Goal: Transaction & Acquisition: Purchase product/service

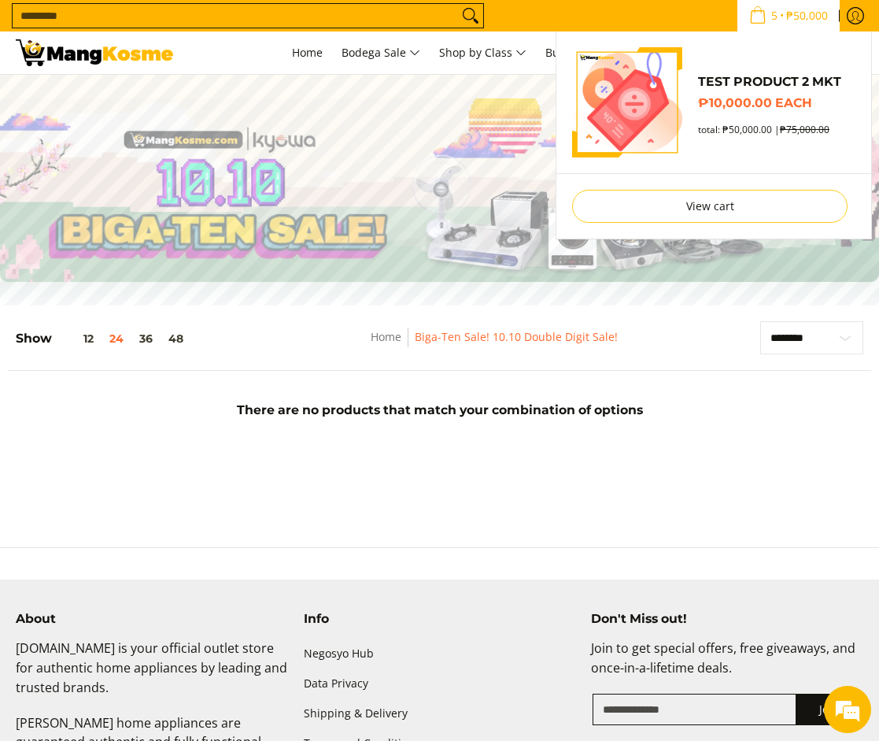
click at [769, 21] on span "5" at bounding box center [774, 15] width 11 height 11
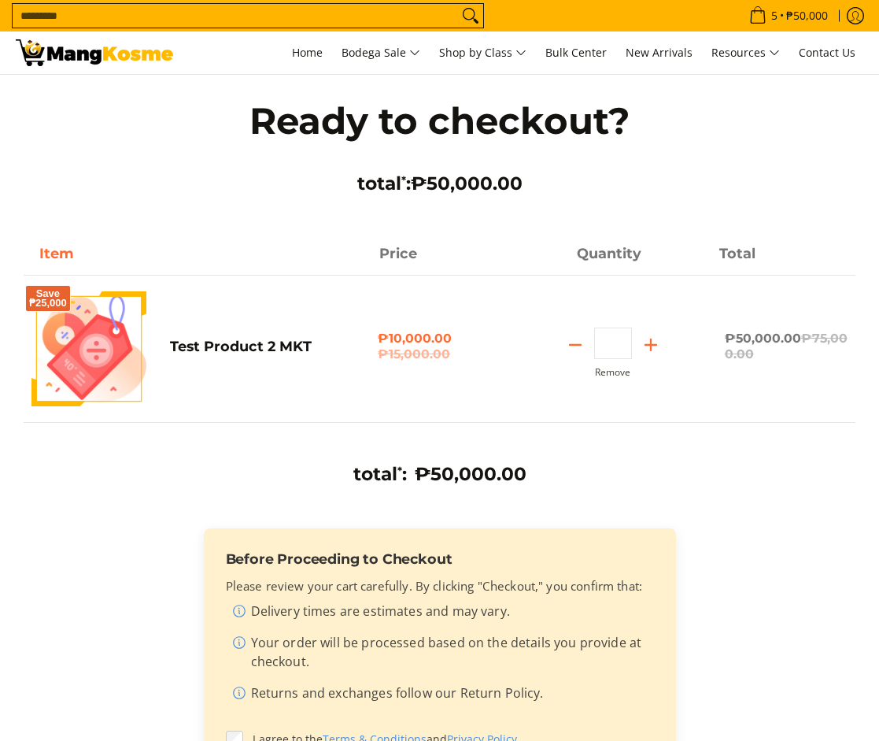
click at [641, 376] on div "Quantity * . Remove" at bounding box center [613, 353] width 208 height 50
click at [623, 375] on button "Remove" at bounding box center [612, 372] width 35 height 11
type input "*"
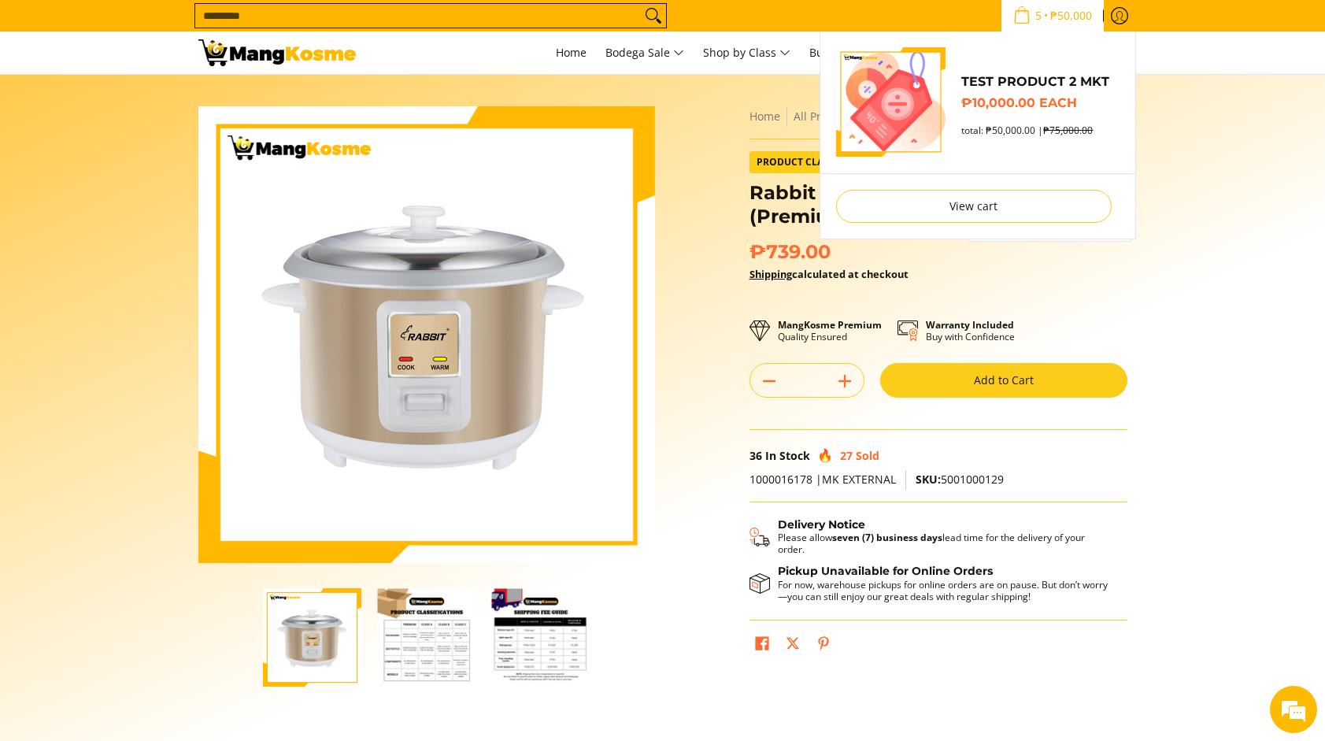
click at [1009, 18] on span "5 • ₱50,000" at bounding box center [1053, 15] width 88 height 17
click at [940, 187] on li "View cart Checkout" at bounding box center [977, 205] width 315 height 65
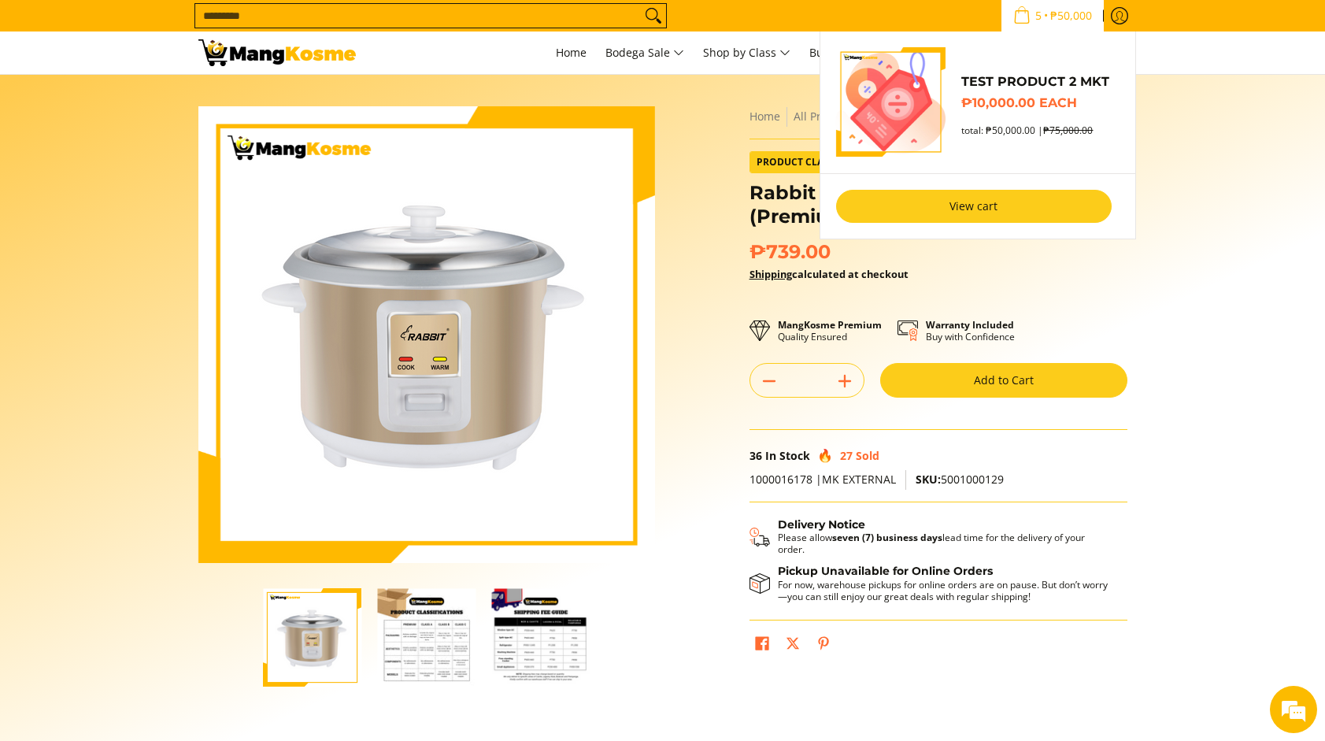
click at [943, 203] on link "View cart" at bounding box center [974, 206] width 276 height 33
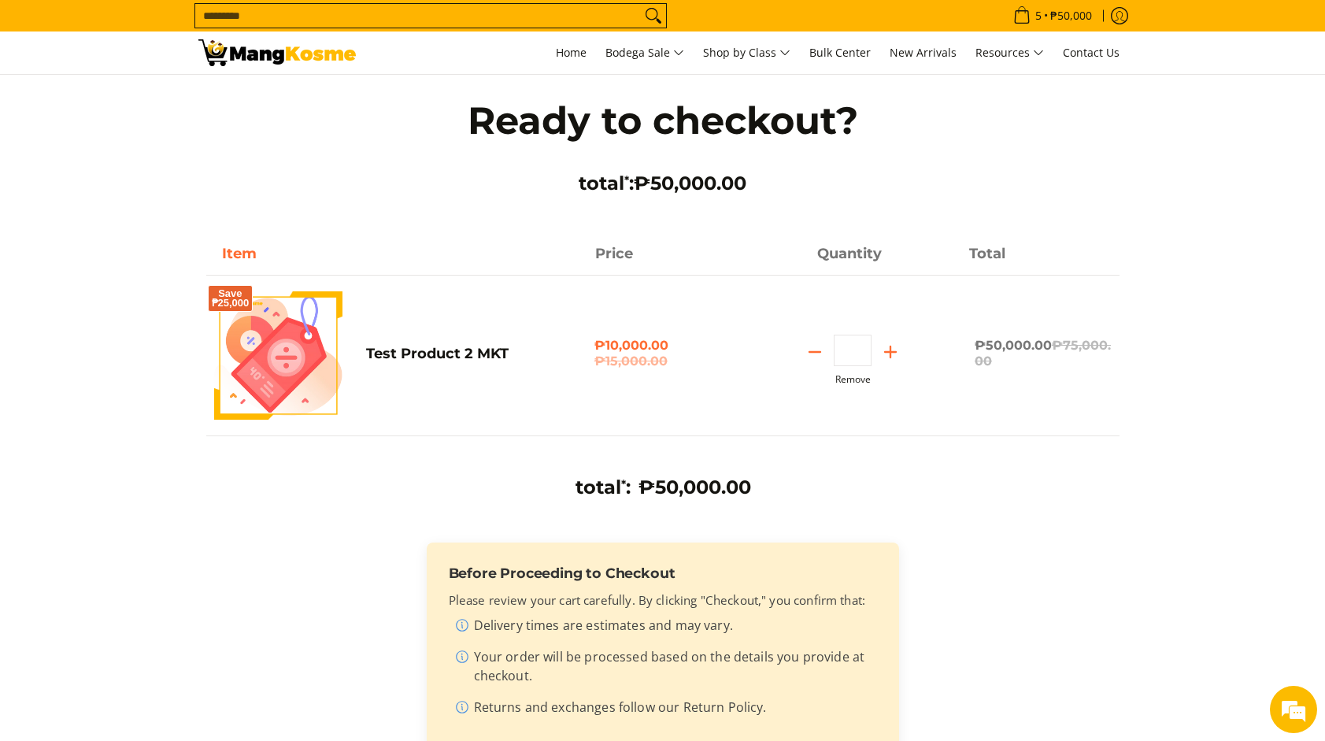
click at [862, 381] on button "Remove" at bounding box center [852, 379] width 35 height 11
type input "*"
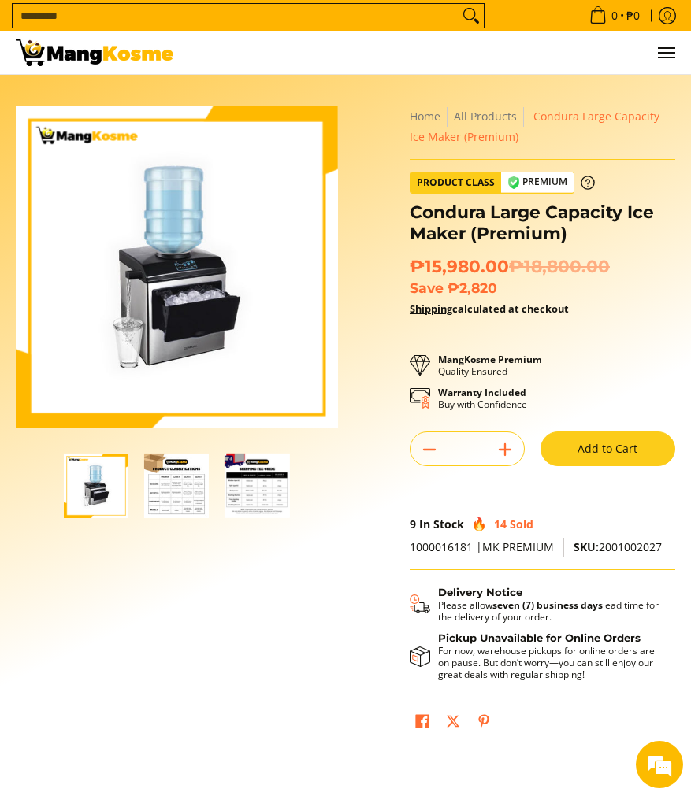
click at [581, 437] on button "Add to Cart" at bounding box center [607, 448] width 135 height 35
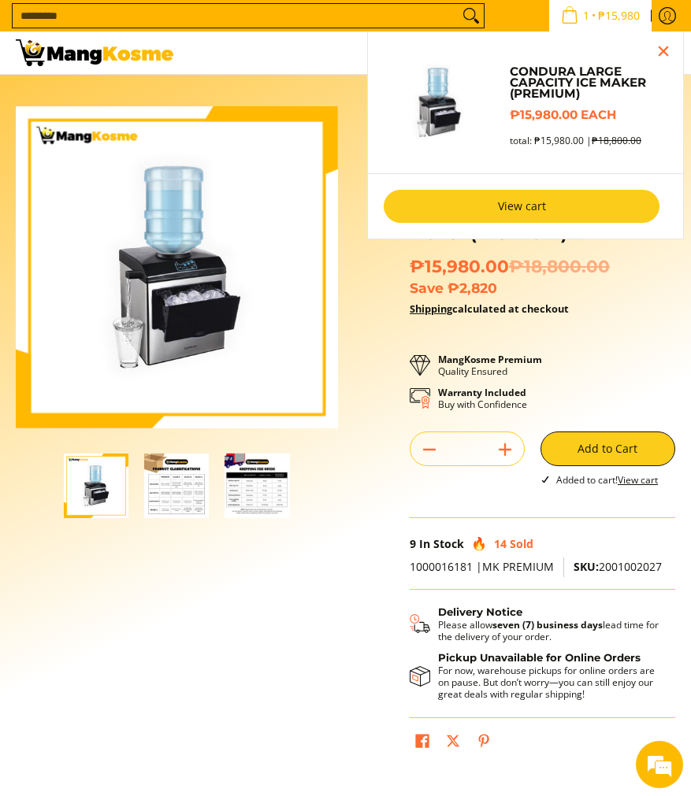
click at [536, 222] on link "View cart" at bounding box center [521, 206] width 276 height 33
click at [535, 213] on link "View cart" at bounding box center [521, 206] width 276 height 33
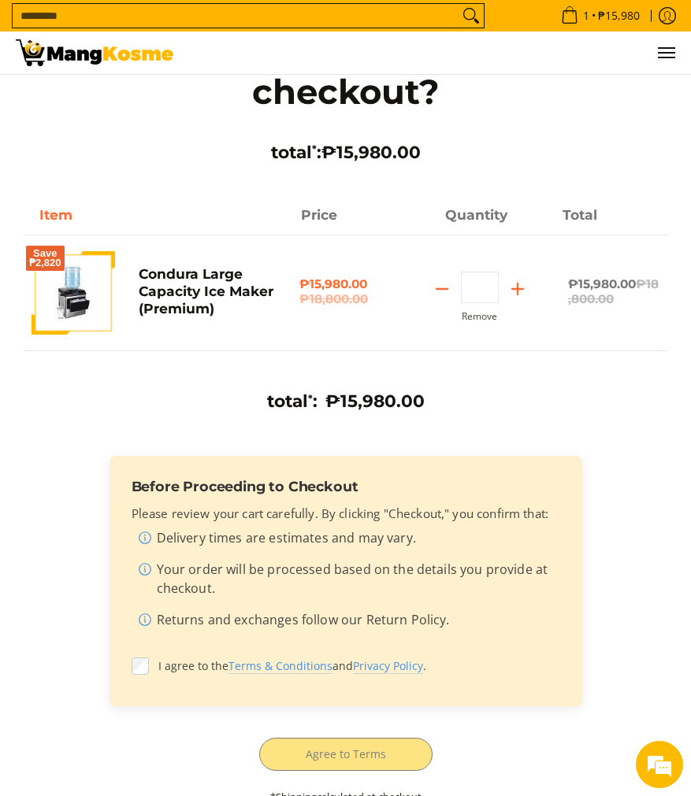
scroll to position [127, 0]
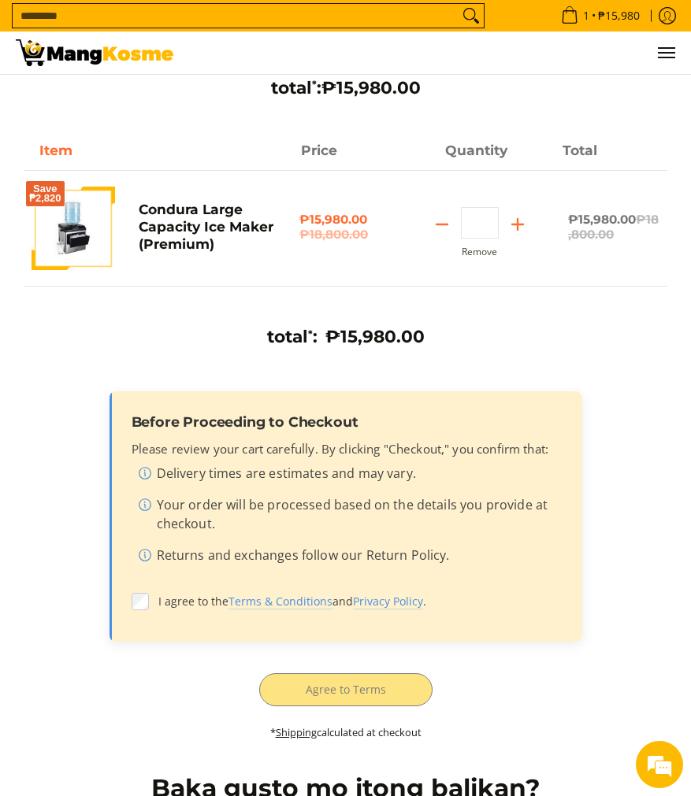
click at [130, 605] on div "Before Proceeding to Checkout Please review your cart carefully. By clicking "C…" at bounding box center [345, 516] width 472 height 251
click at [141, 590] on label "I agree to the Terms & Conditions and Privacy Policy ." at bounding box center [345, 602] width 428 height 30
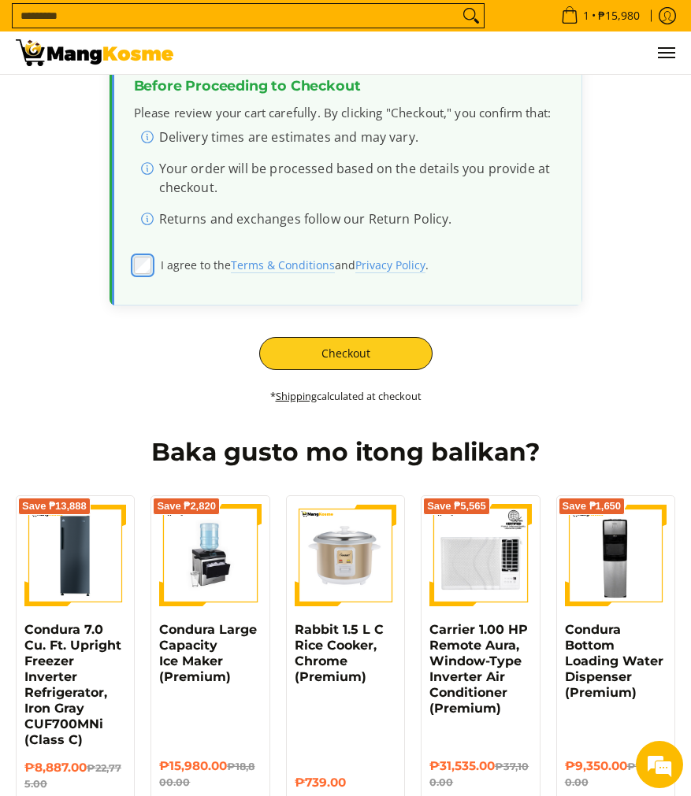
scroll to position [0, 0]
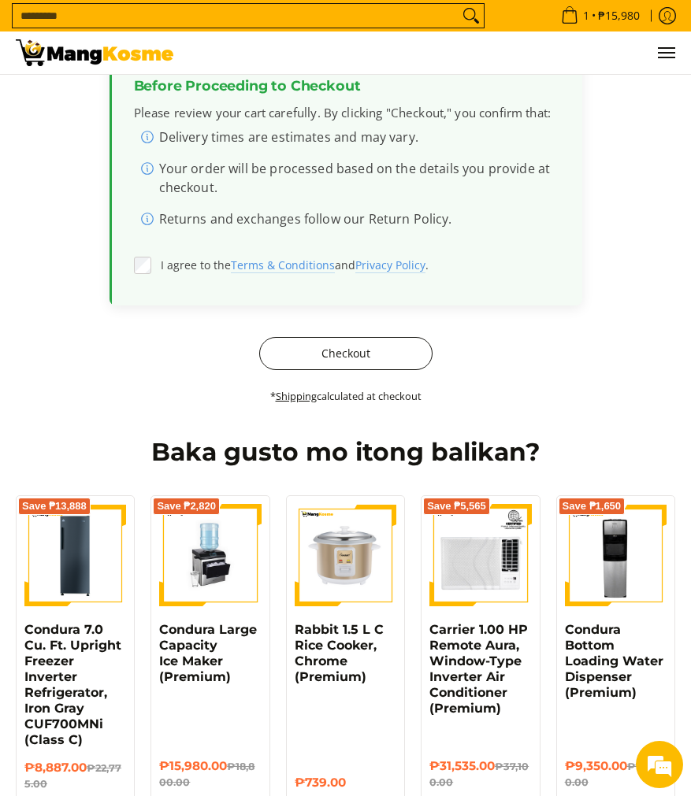
click at [363, 353] on button "Checkout" at bounding box center [345, 353] width 173 height 33
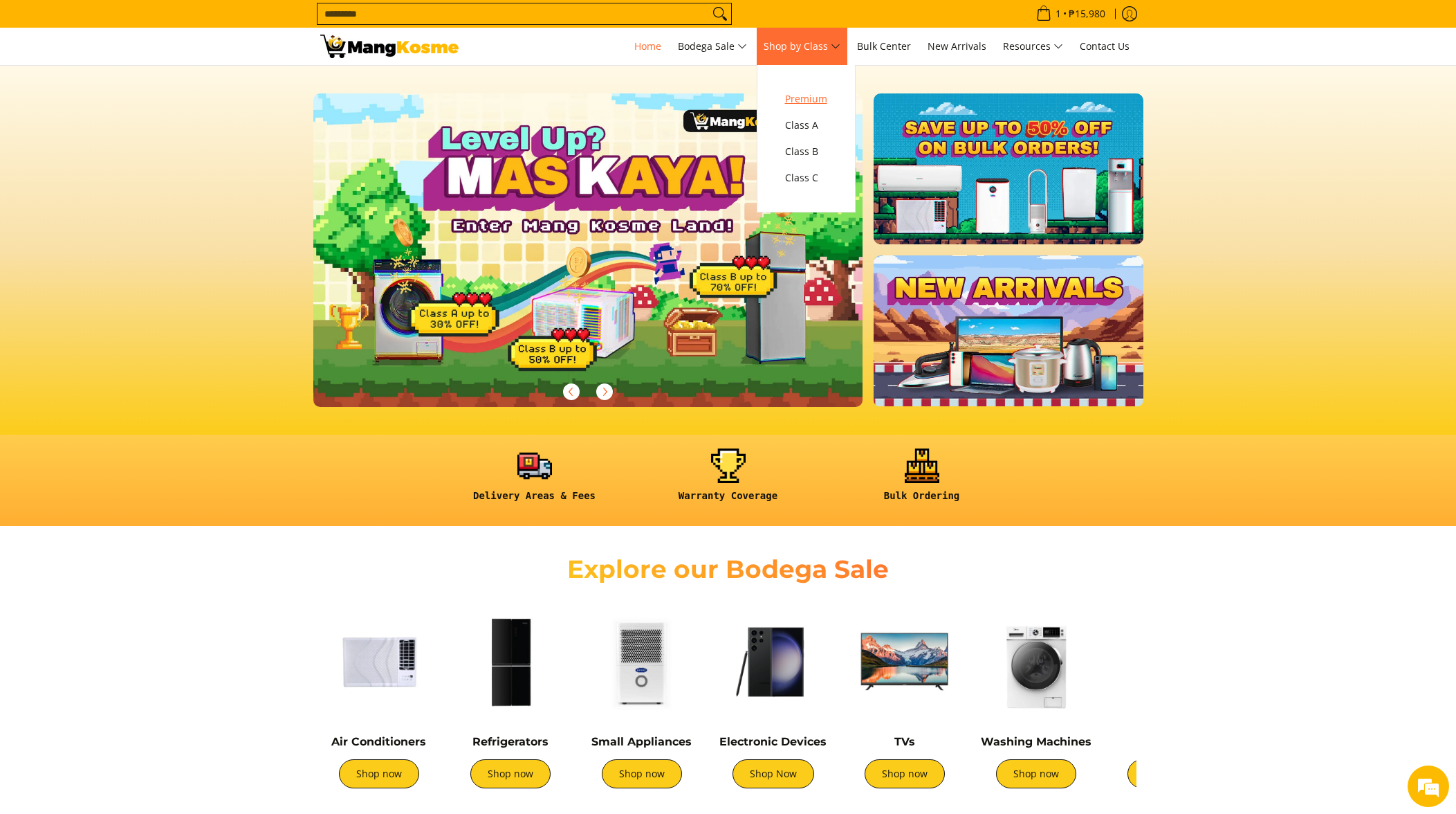
click at [825, 99] on span "Premium" at bounding box center [807, 99] width 42 height 18
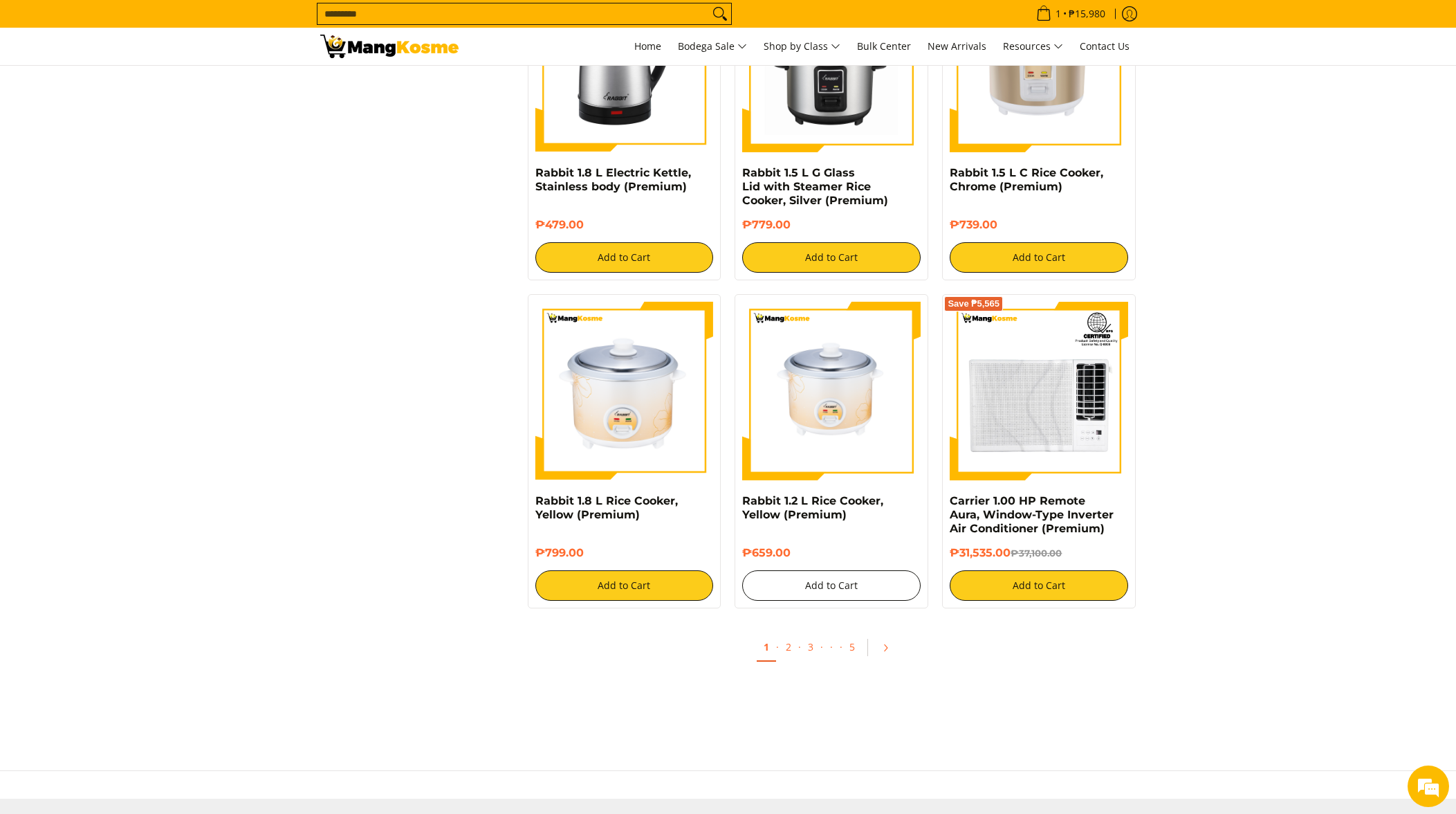
scroll to position [2374, 0]
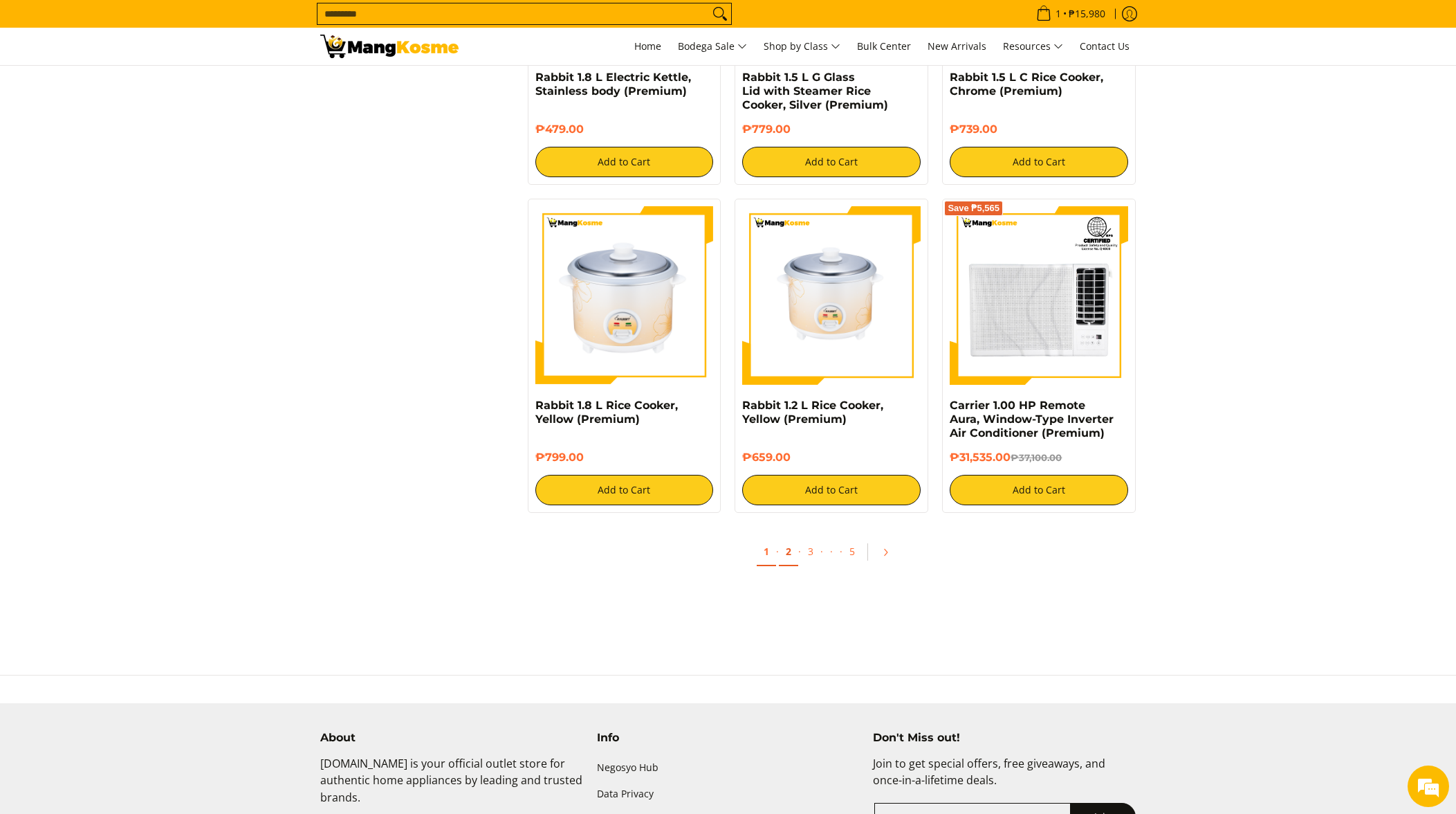
click at [791, 538] on link "2" at bounding box center [789, 552] width 19 height 28
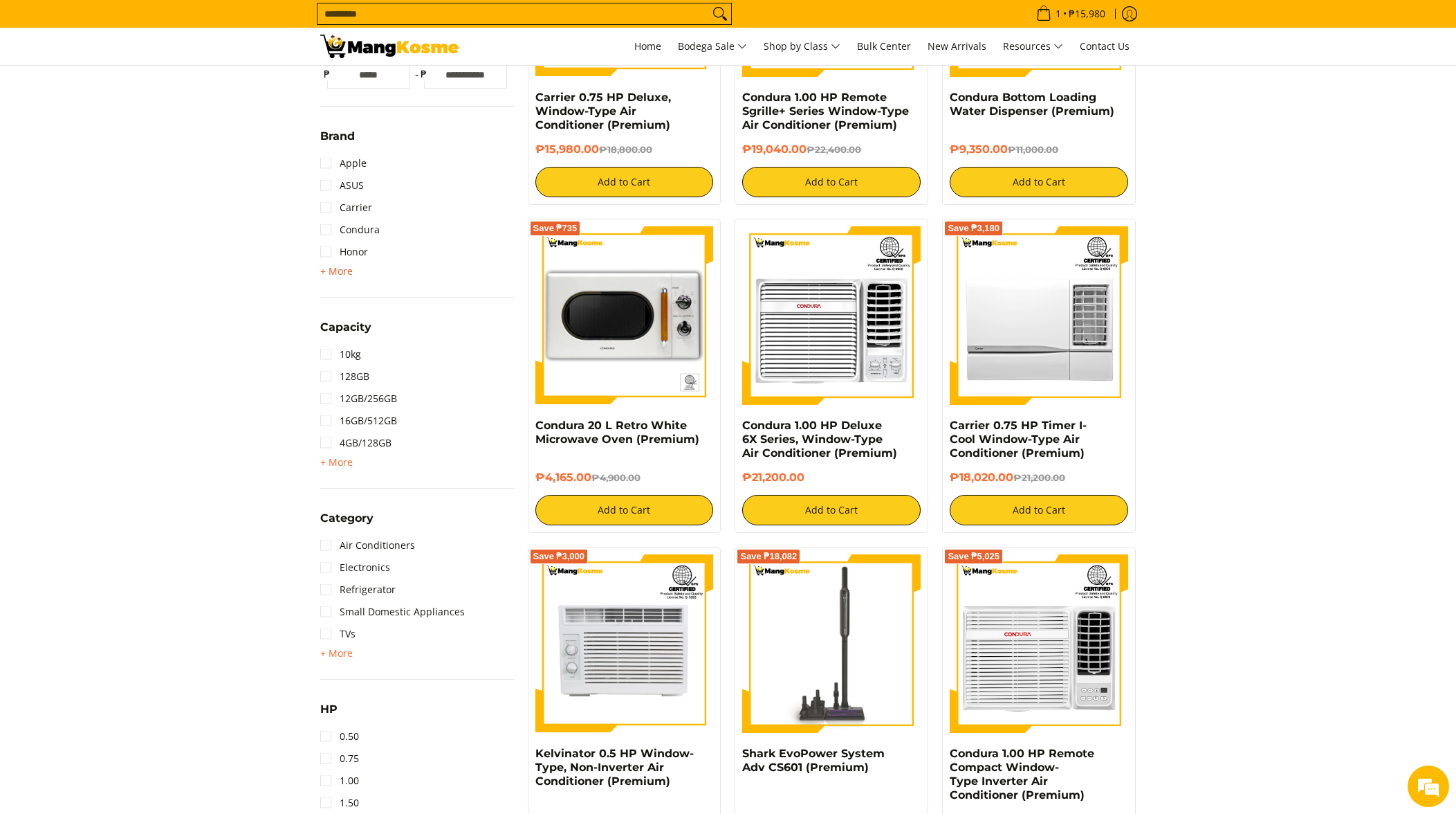
click at [335, 271] on span "+ More" at bounding box center [337, 271] width 33 height 11
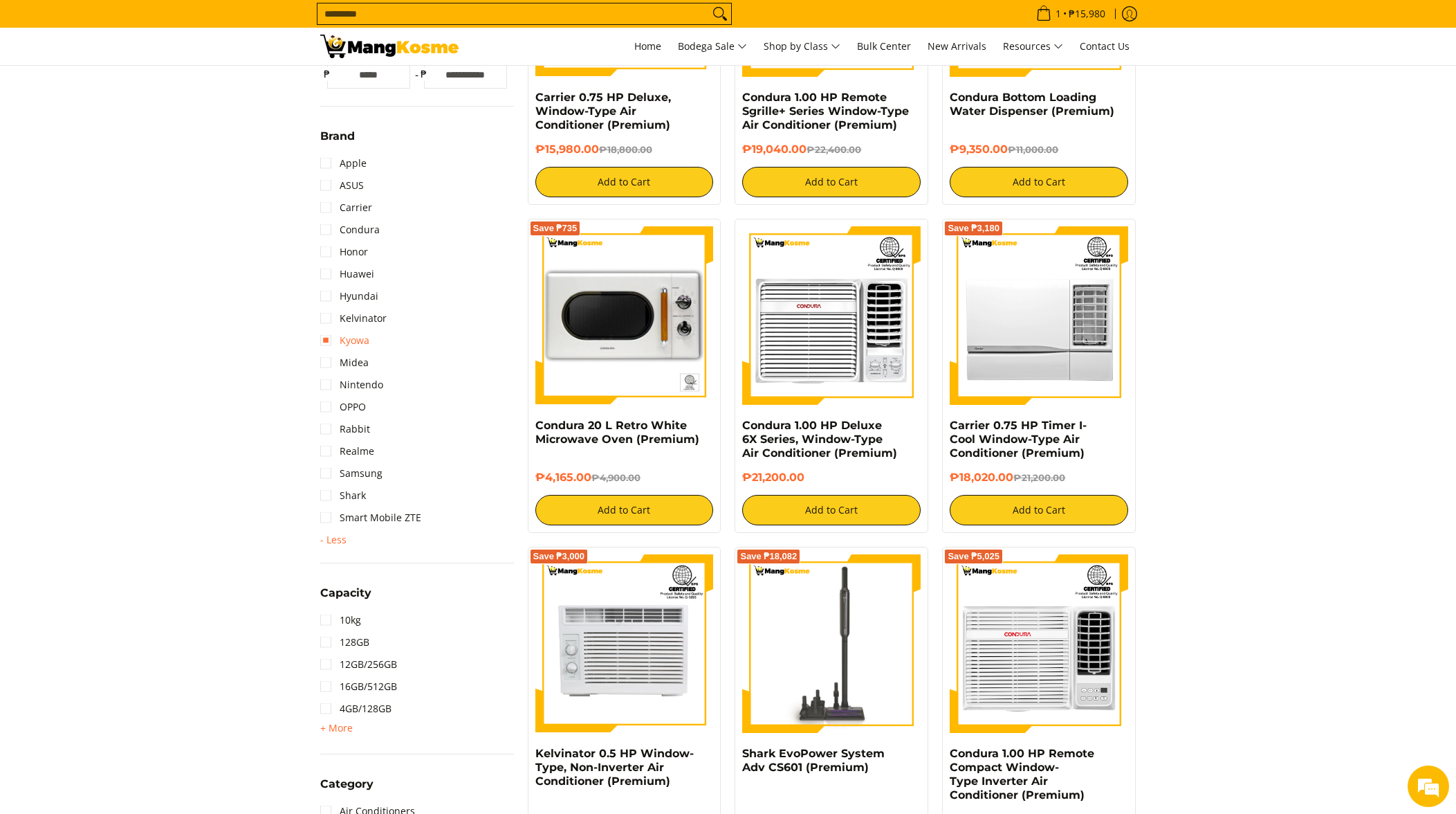
click at [354, 345] on link "Kyowa" at bounding box center [345, 340] width 49 height 22
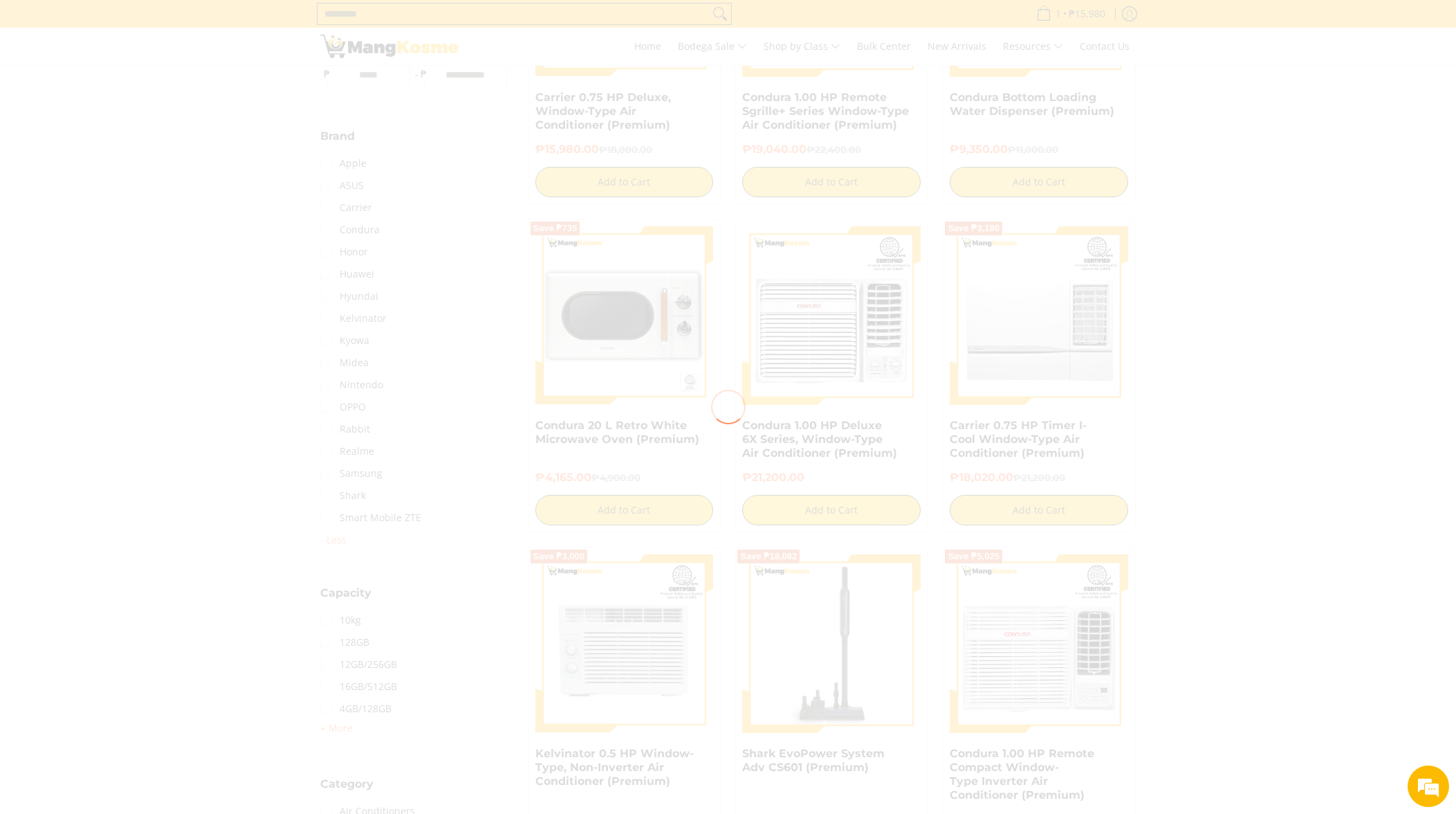
click at [1306, 367] on div at bounding box center [728, 407] width 1456 height 814
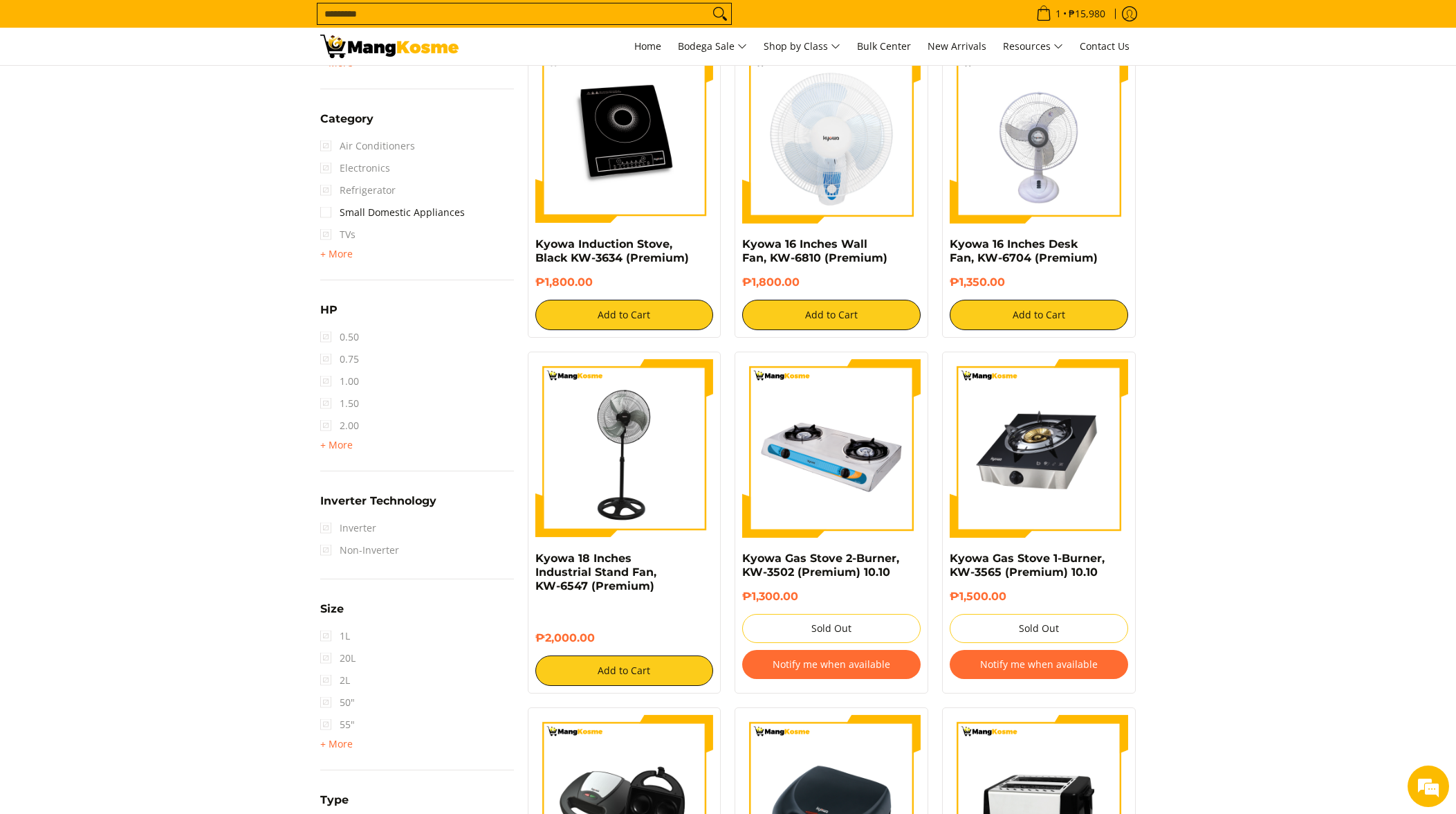
scroll to position [1105, 0]
